Goal: Task Accomplishment & Management: Manage account settings

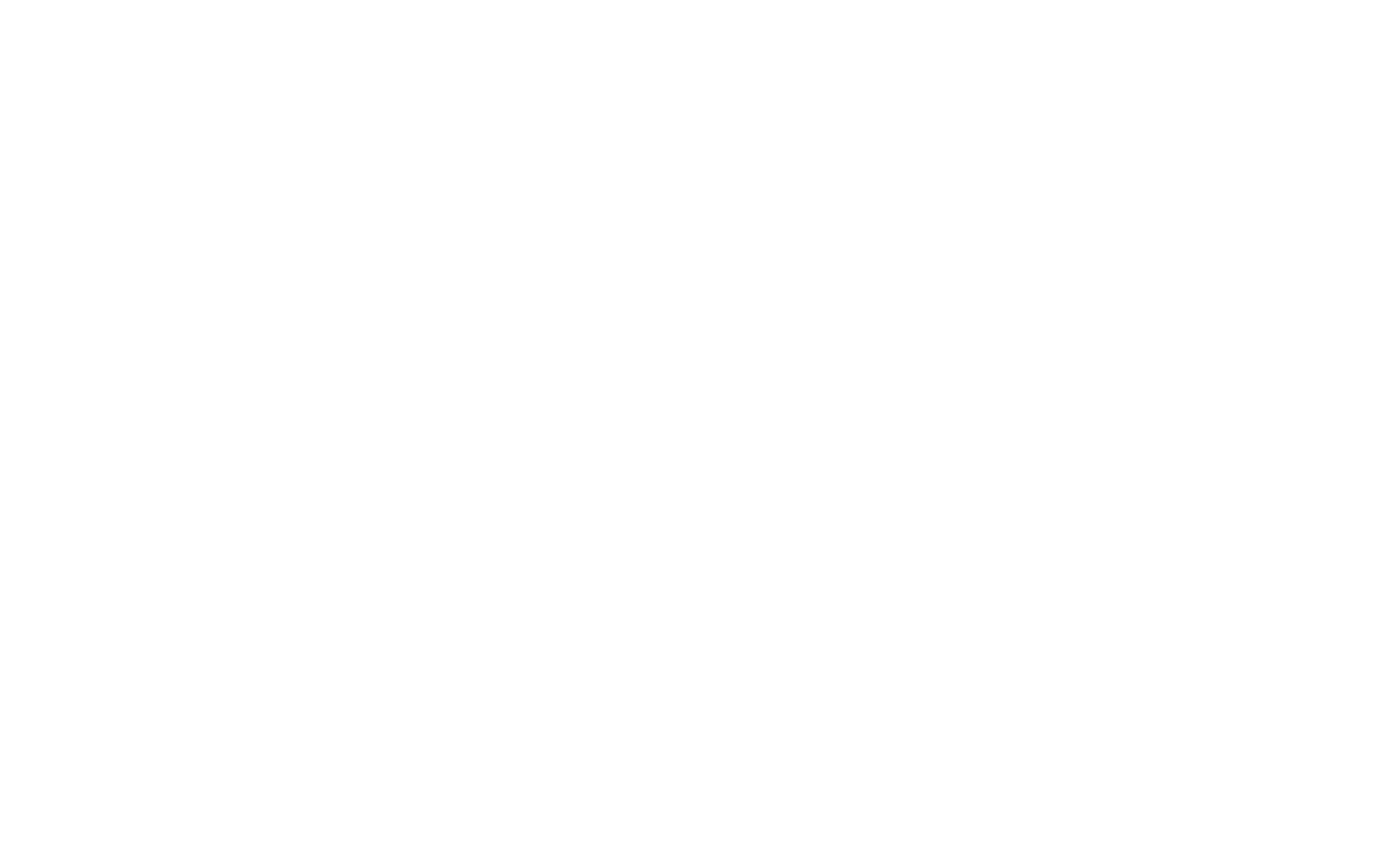
scroll to position [1463, 0]
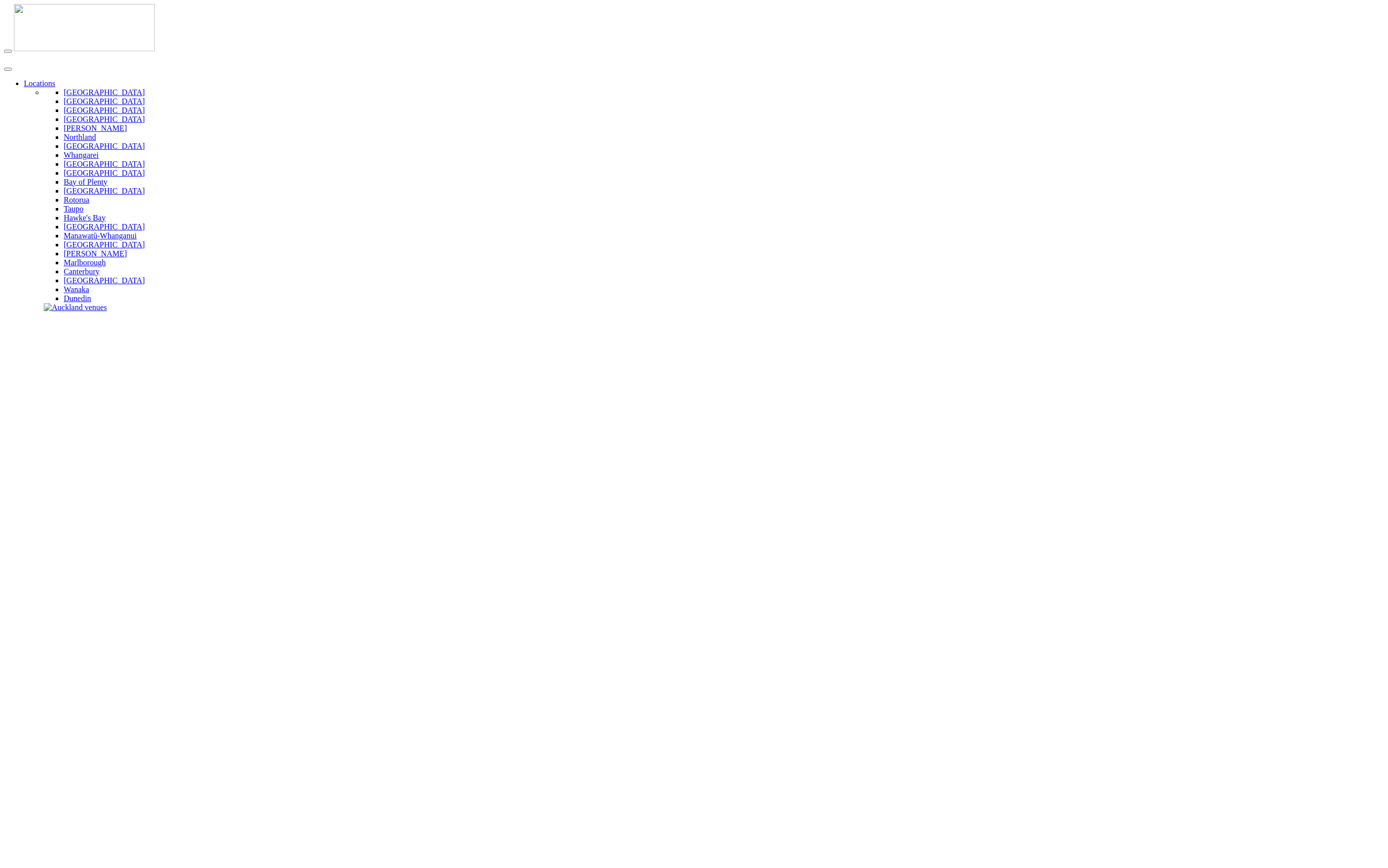
type input "**********"
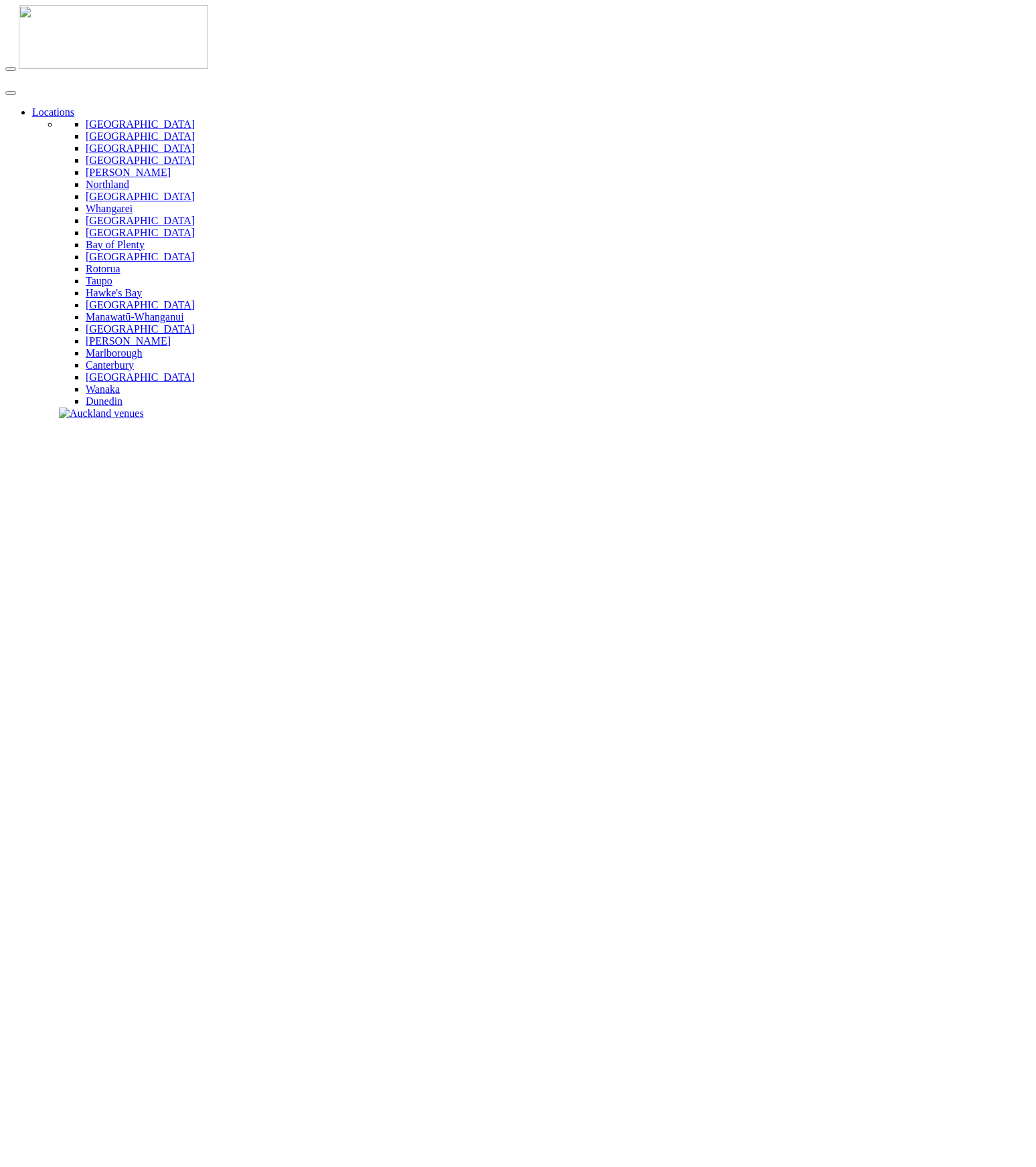
type input "**********"
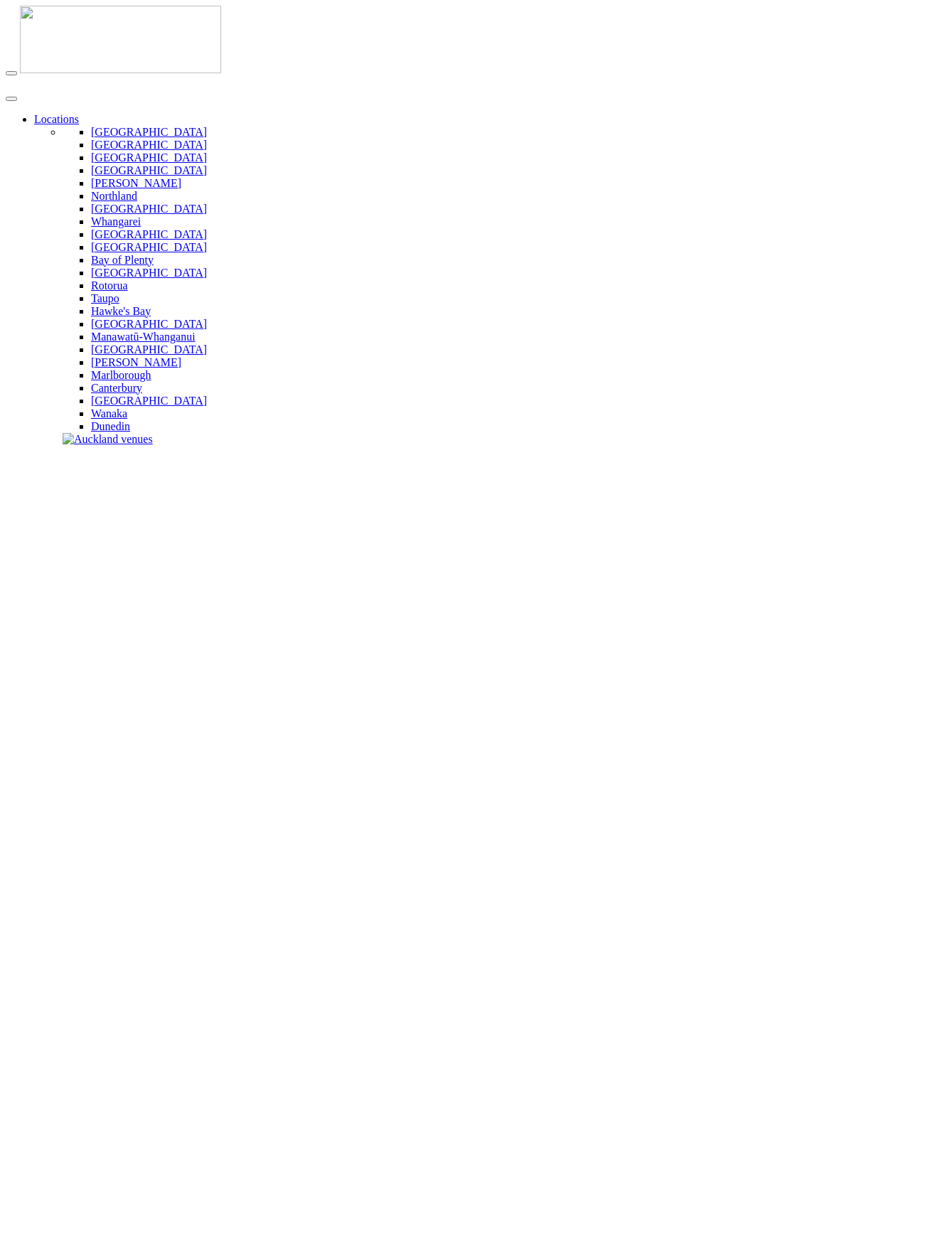
type input "**********"
